Goal: Use online tool/utility: Utilize a website feature to perform a specific function

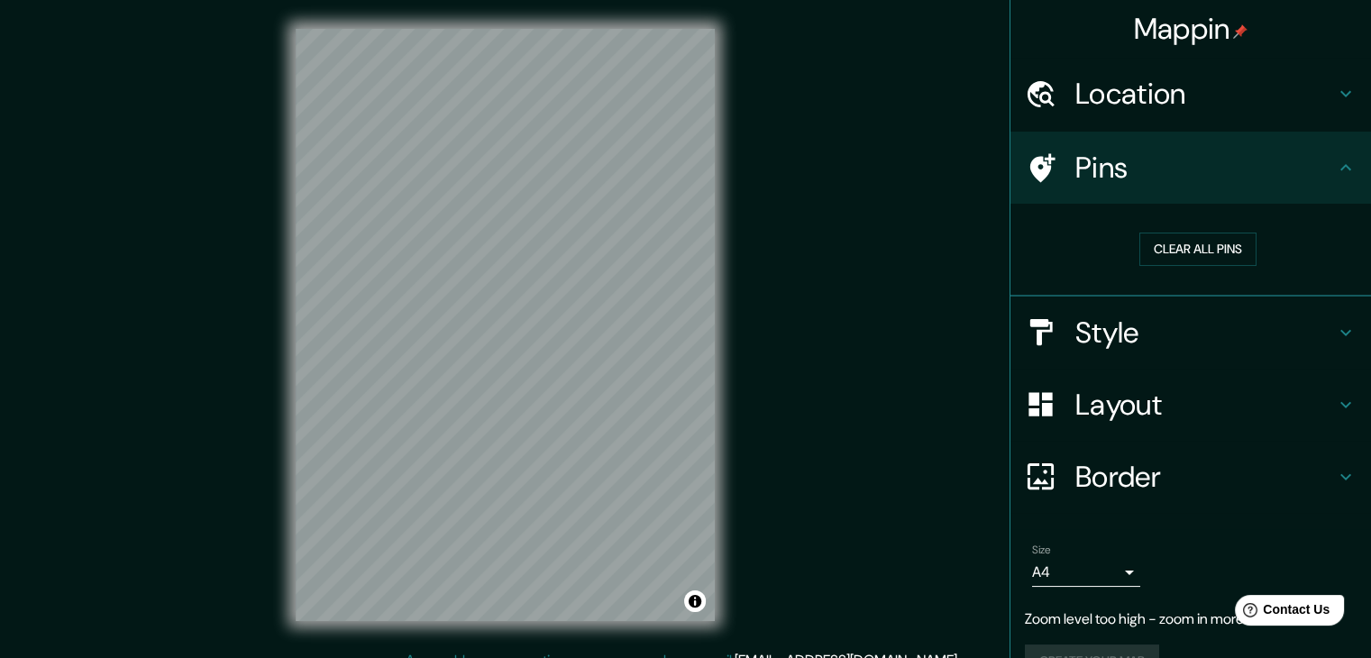
click at [1137, 343] on h4 "Style" at bounding box center [1205, 333] width 260 height 36
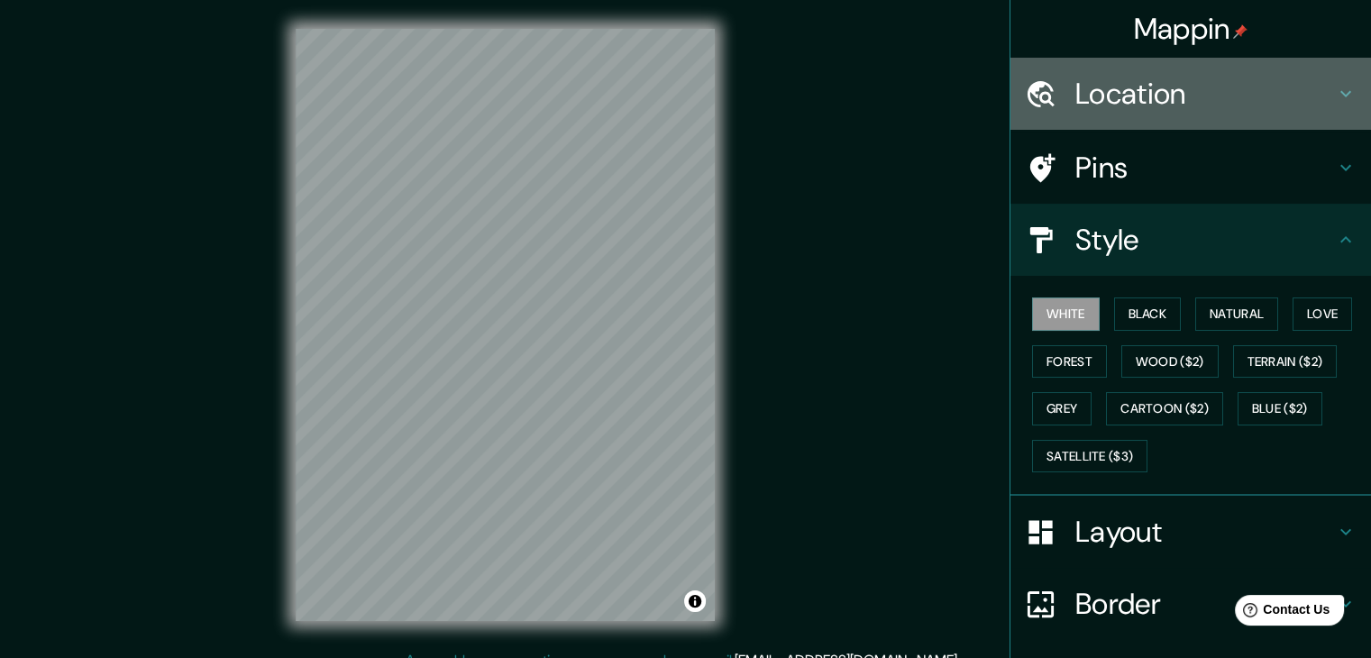
click at [1272, 91] on h4 "Location" at bounding box center [1205, 94] width 260 height 36
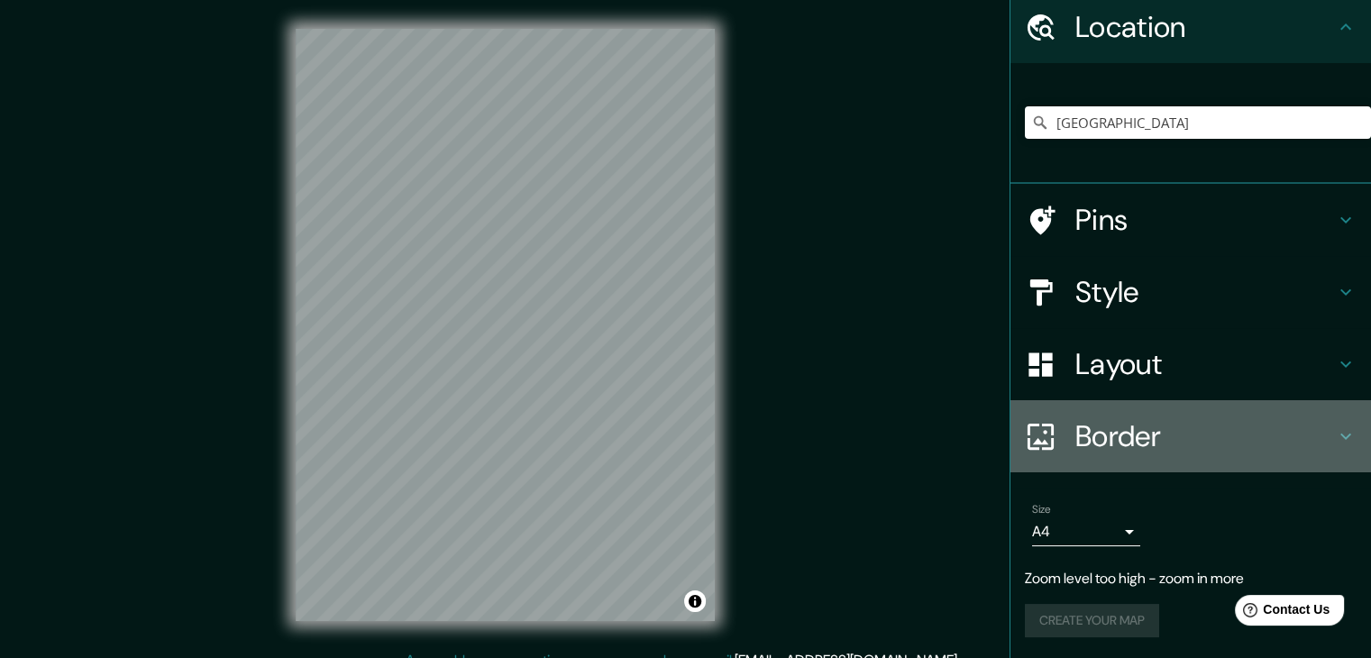
click at [1155, 447] on h4 "Border" at bounding box center [1205, 436] width 260 height 36
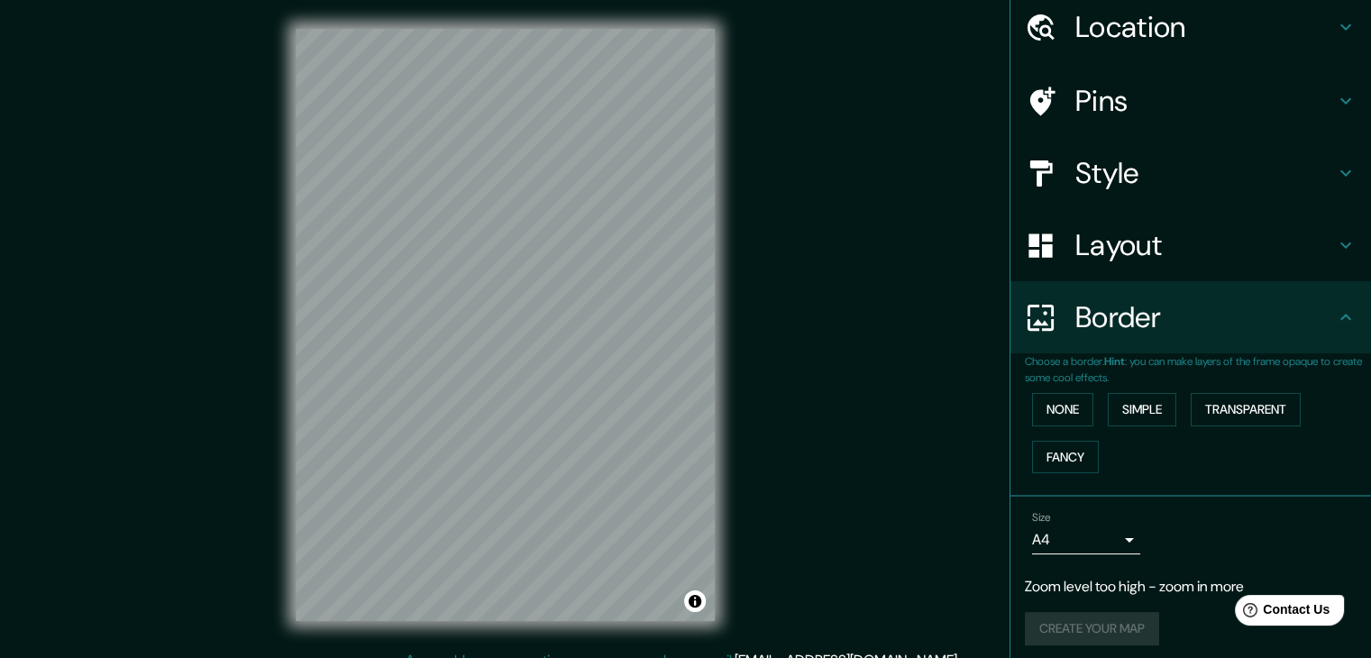
click at [1180, 51] on div "Location" at bounding box center [1191, 27] width 361 height 72
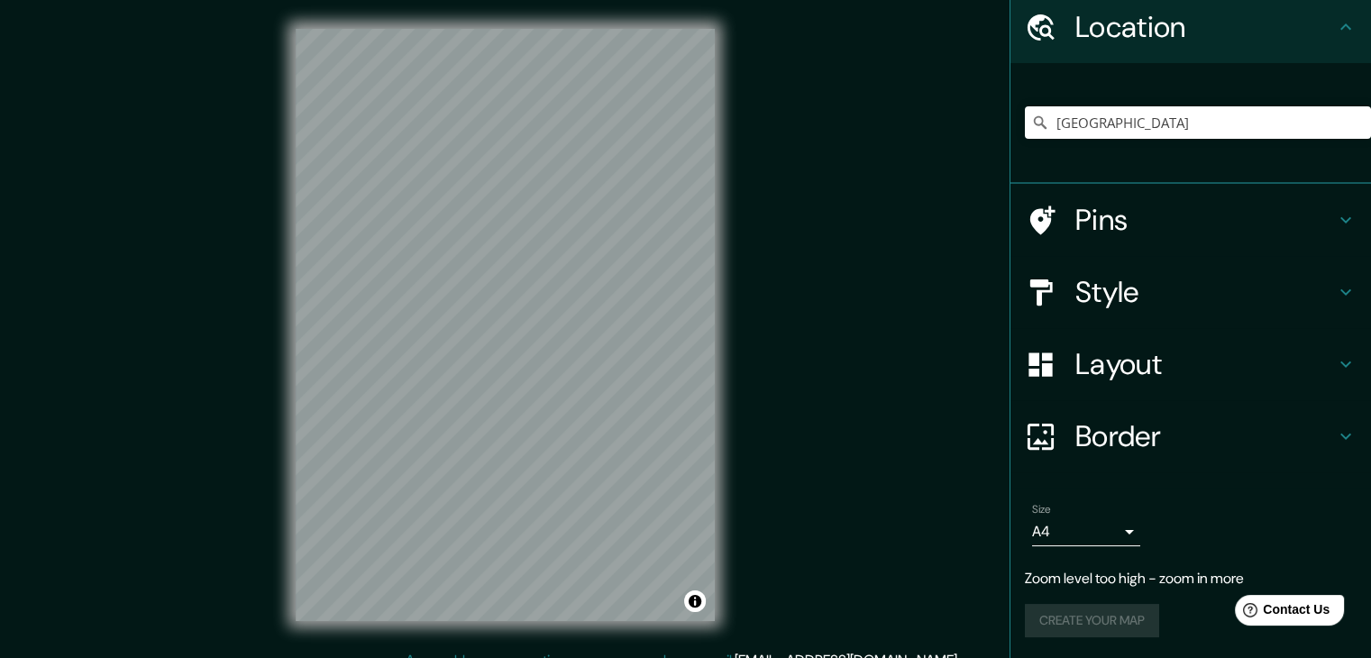
click at [1123, 204] on h4 "Pins" at bounding box center [1205, 220] width 260 height 36
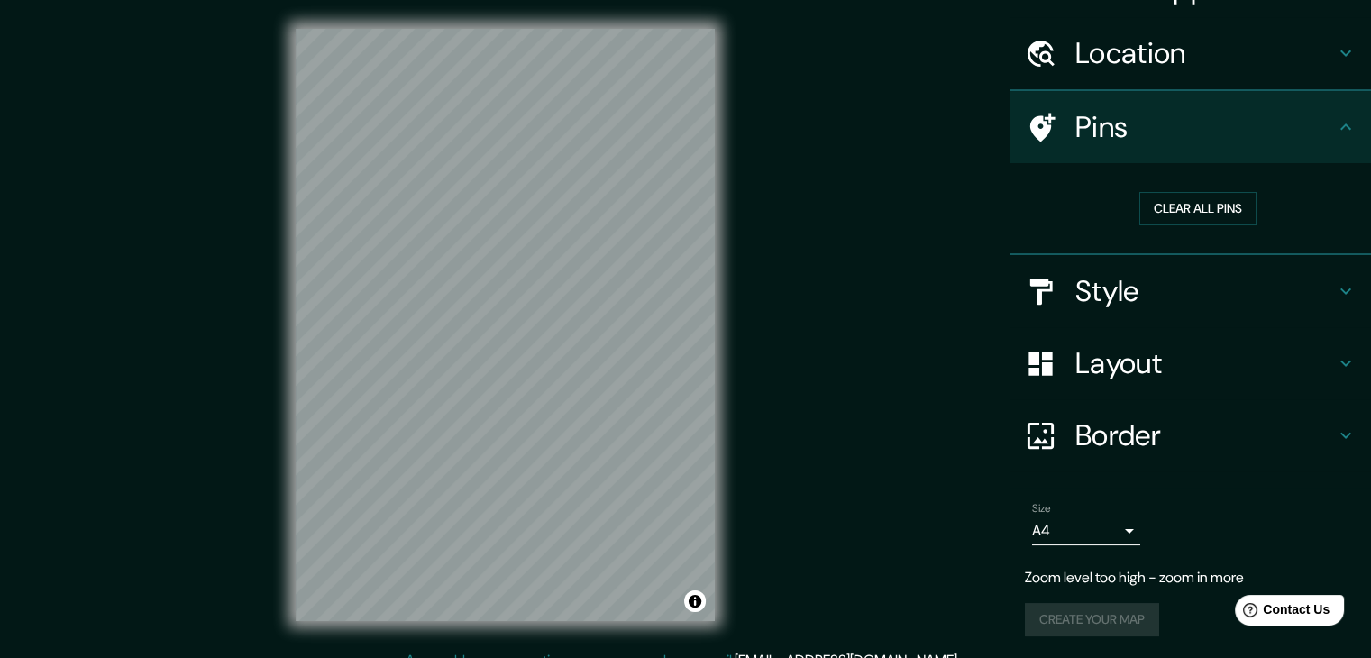
scroll to position [40, 0]
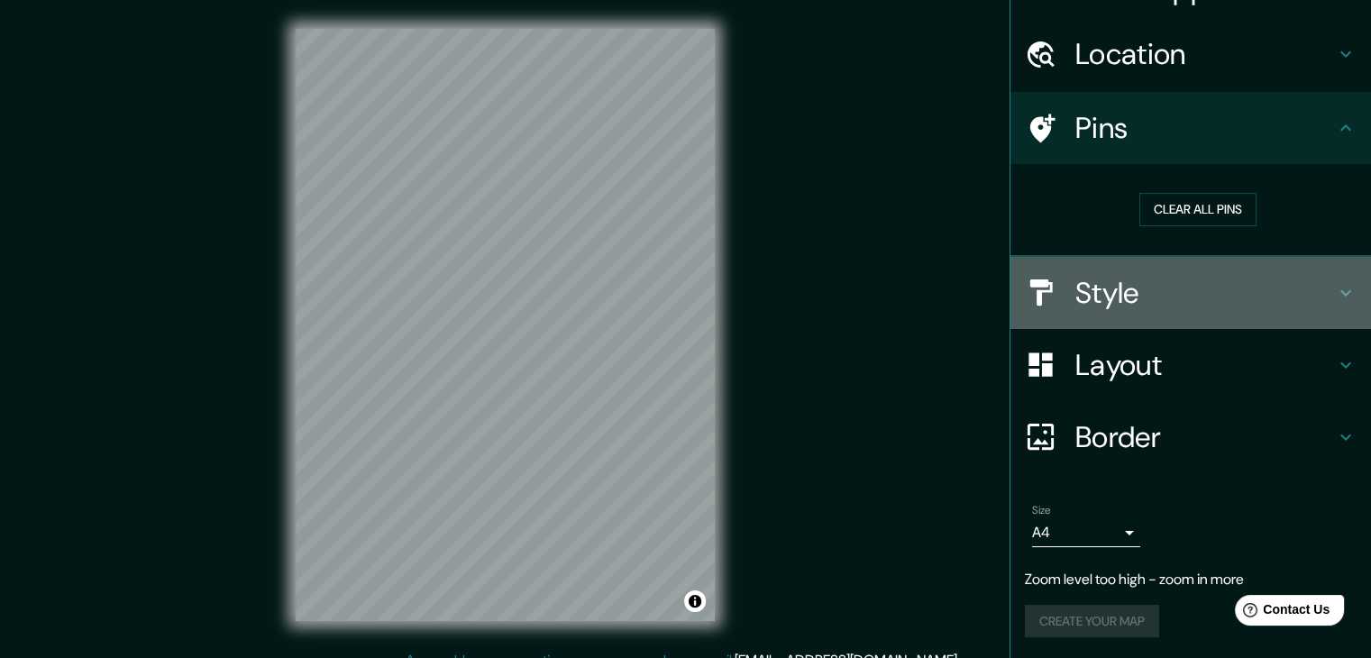
click at [1165, 291] on h4 "Style" at bounding box center [1205, 293] width 260 height 36
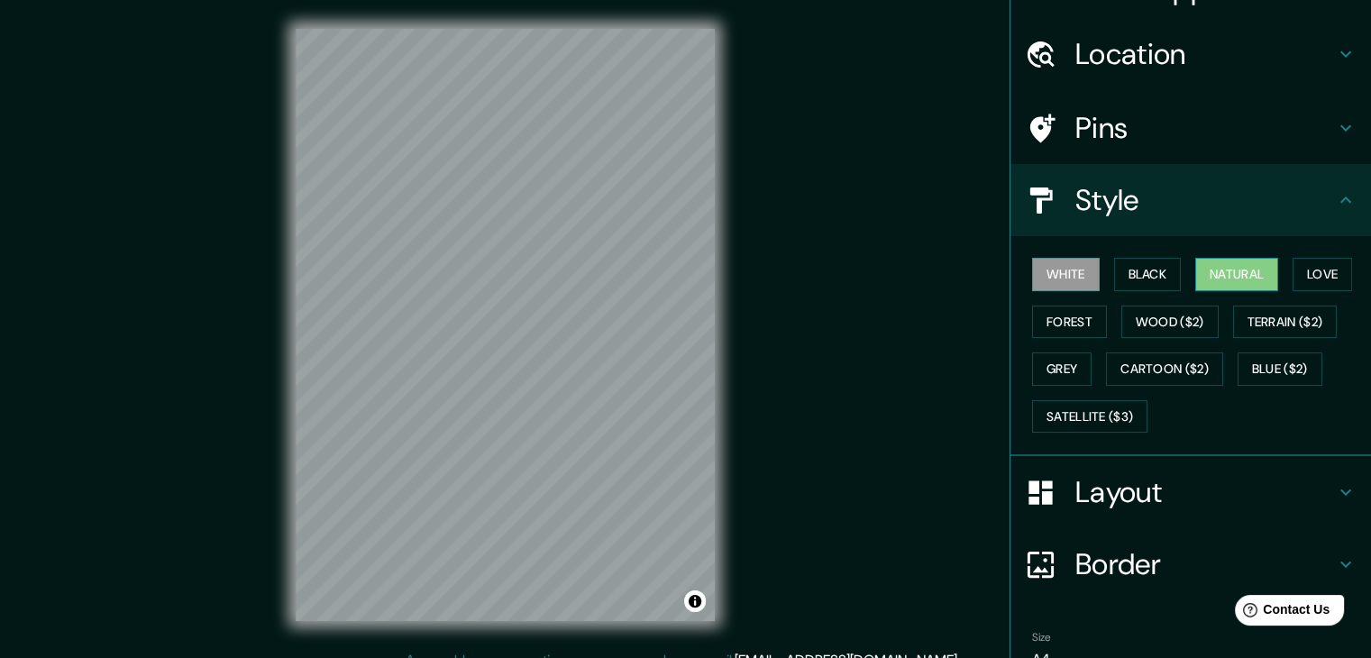
click at [1219, 271] on button "Natural" at bounding box center [1236, 274] width 83 height 33
click at [1143, 282] on button "Black" at bounding box center [1148, 274] width 68 height 33
click at [1059, 271] on button "White" at bounding box center [1066, 274] width 68 height 33
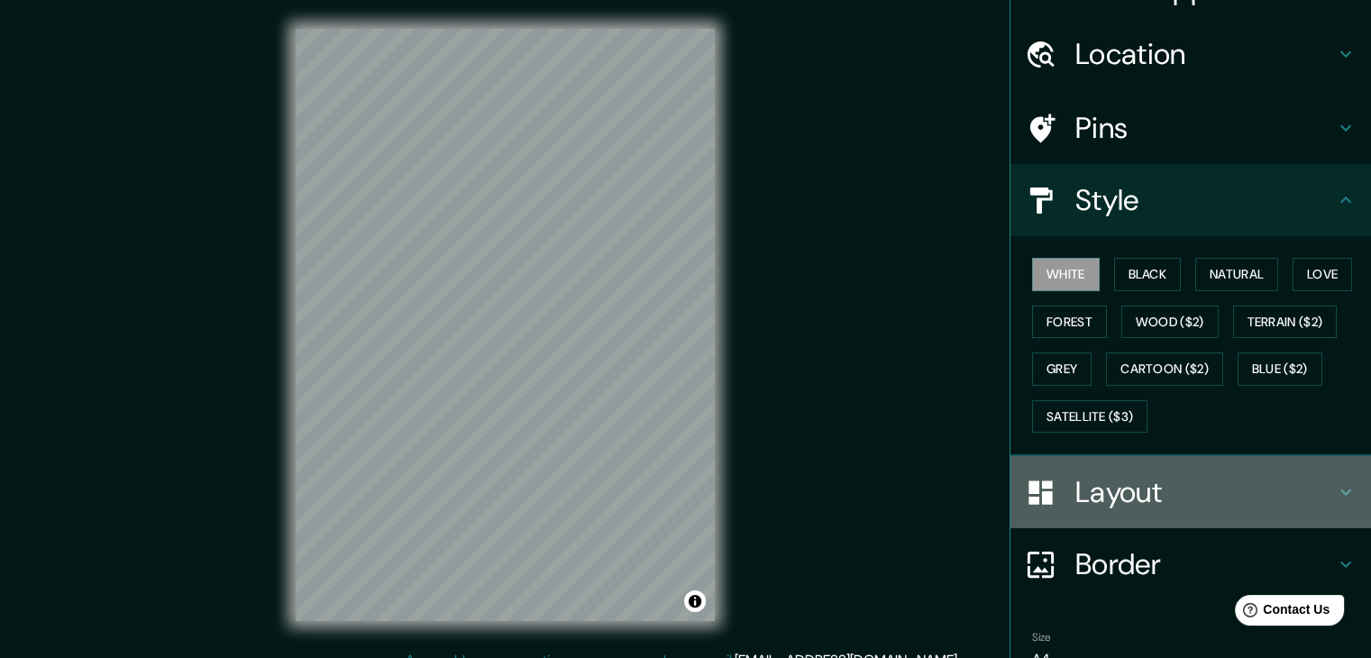
click at [1109, 500] on h4 "Layout" at bounding box center [1205, 492] width 260 height 36
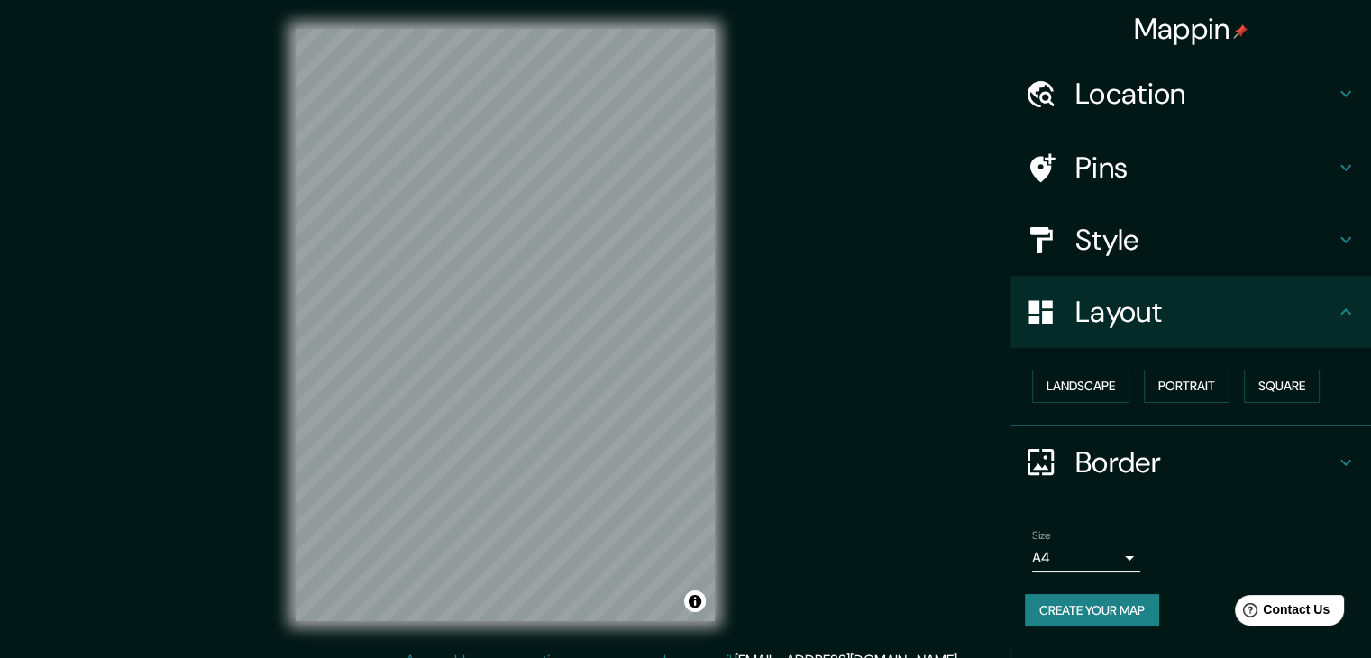
scroll to position [0, 0]
click at [1164, 304] on h4 "Layout" at bounding box center [1205, 312] width 260 height 36
click at [1130, 246] on h4 "Style" at bounding box center [1205, 240] width 260 height 36
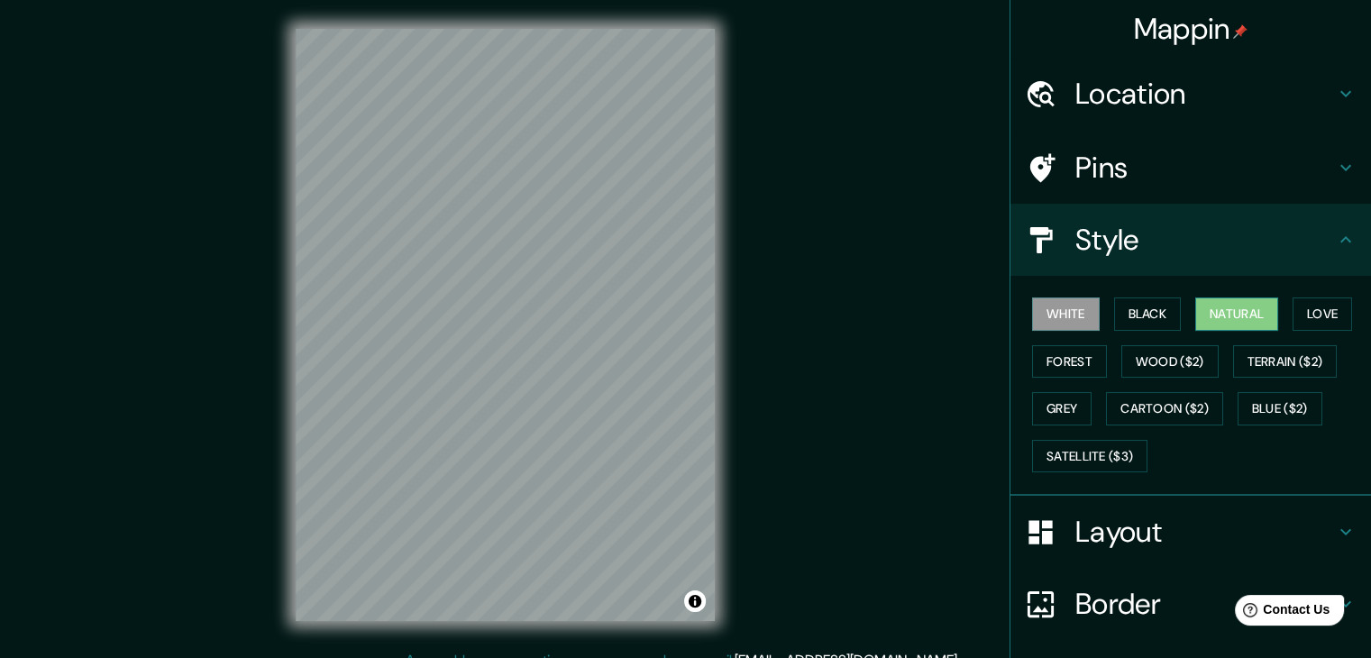
click at [1218, 311] on button "Natural" at bounding box center [1236, 313] width 83 height 33
click at [1318, 315] on button "Love" at bounding box center [1322, 313] width 59 height 33
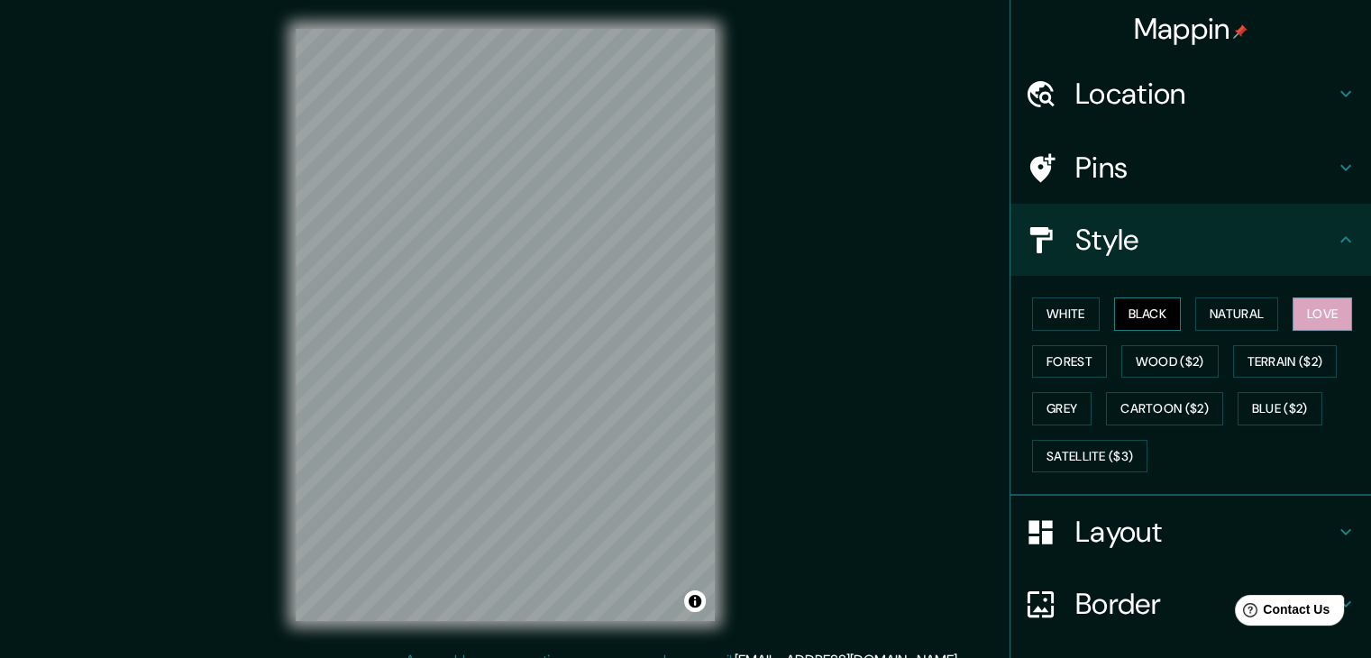
click at [1154, 321] on button "Black" at bounding box center [1148, 313] width 68 height 33
click at [1058, 361] on button "Forest" at bounding box center [1069, 361] width 75 height 33
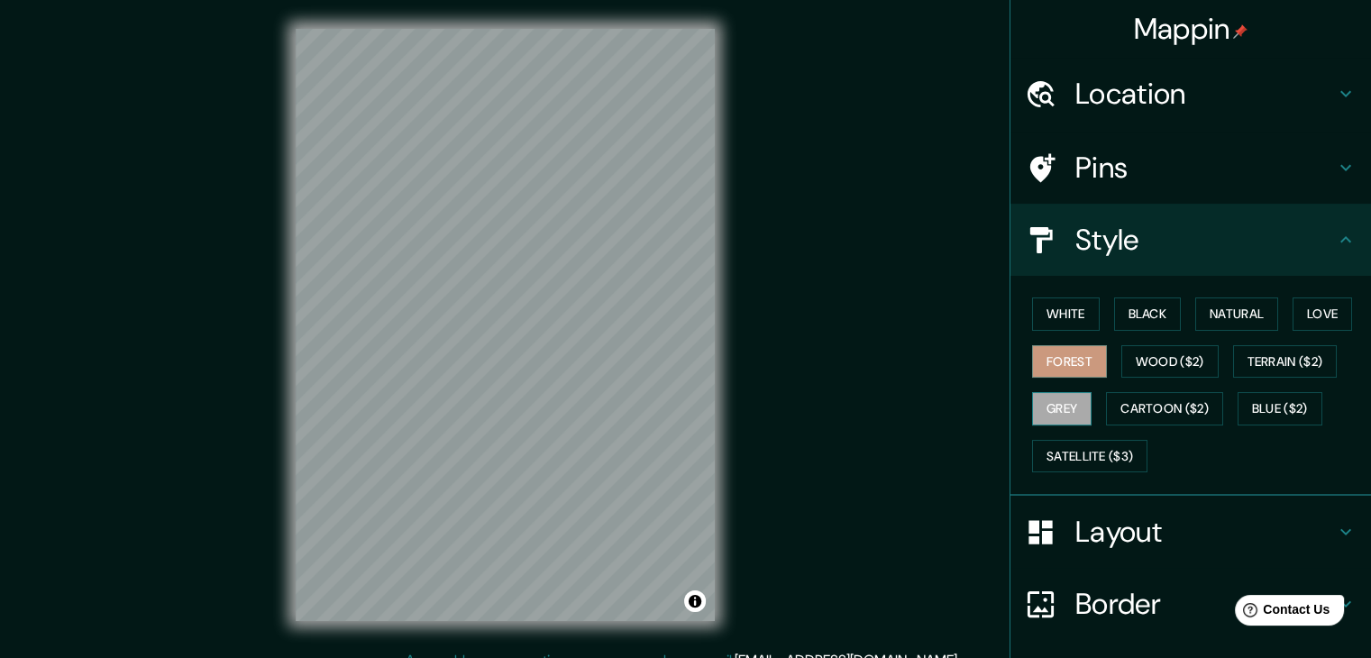
click at [1062, 407] on button "Grey" at bounding box center [1061, 408] width 59 height 33
click at [1144, 405] on button "Cartoon ($2)" at bounding box center [1164, 408] width 117 height 33
click at [1058, 405] on button "Grey" at bounding box center [1061, 408] width 59 height 33
